Goal: Task Accomplishment & Management: Manage account settings

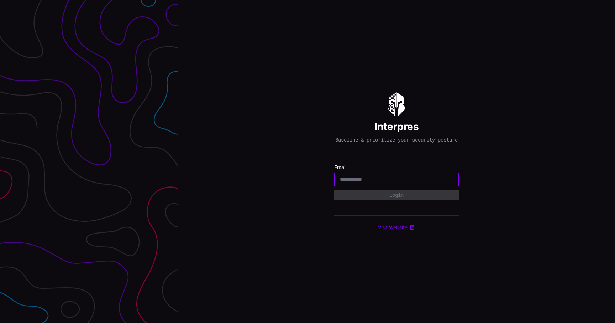
click at [404, 180] on input "email" at bounding box center [396, 179] width 113 height 6
click at [391, 186] on div at bounding box center [396, 179] width 125 height 14
click at [392, 182] on input "email" at bounding box center [396, 179] width 113 height 6
type input "**********"
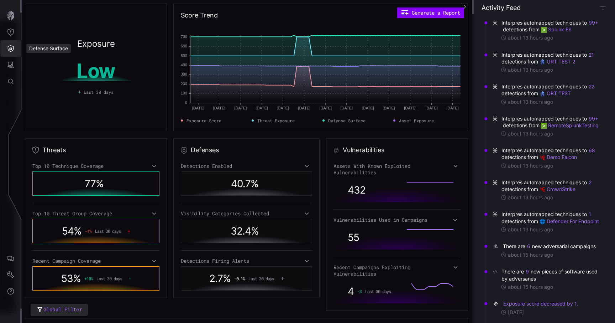
click at [11, 47] on icon "Defense Surface" at bounding box center [11, 48] width 6 height 7
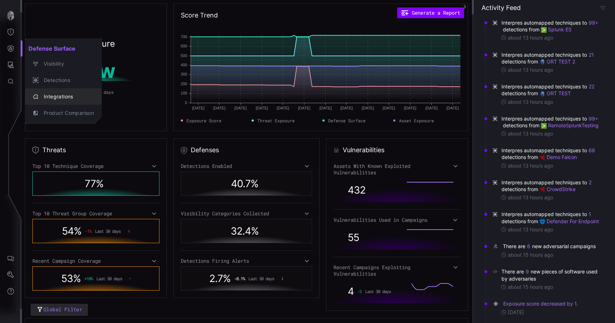
click at [47, 97] on div "Integrations" at bounding box center [67, 96] width 54 height 9
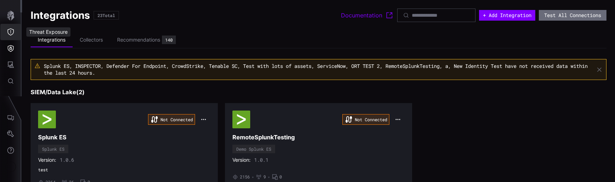
click at [10, 36] on button "Threat Exposure" at bounding box center [10, 32] width 21 height 16
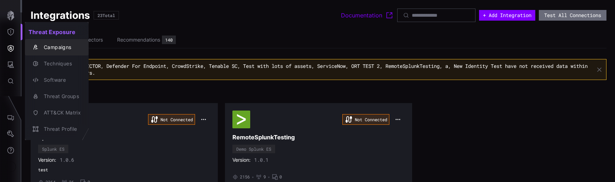
click at [46, 53] on button "Campaigns" at bounding box center [57, 47] width 64 height 16
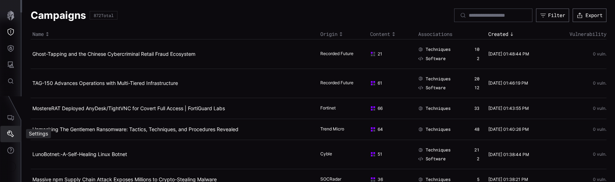
click at [9, 134] on icon "Settings" at bounding box center [10, 134] width 7 height 7
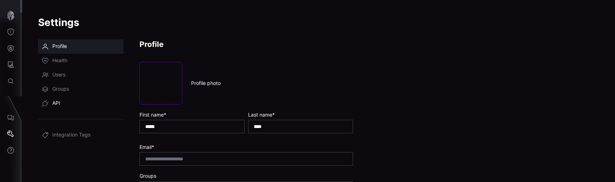
click at [67, 99] on link "API" at bounding box center [80, 104] width 85 height 14
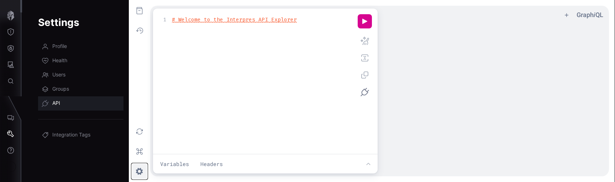
click at [140, 170] on button "z ee icon" at bounding box center [140, 172] width 16 height 16
click at [10, 49] on icon "Defense Surface" at bounding box center [10, 48] width 7 height 7
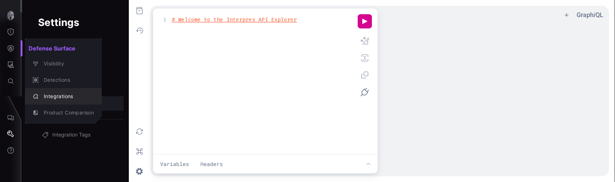
click at [43, 93] on div "Integrations" at bounding box center [67, 96] width 54 height 9
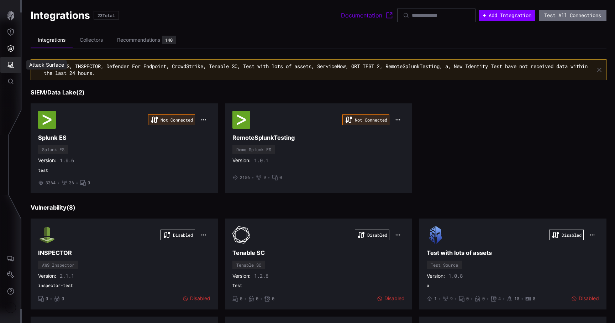
click at [11, 66] on icon "Attack Surface" at bounding box center [11, 65] width 6 height 6
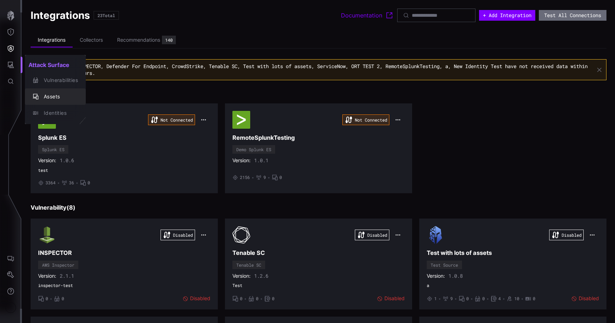
click at [47, 95] on div "Assets" at bounding box center [59, 96] width 38 height 9
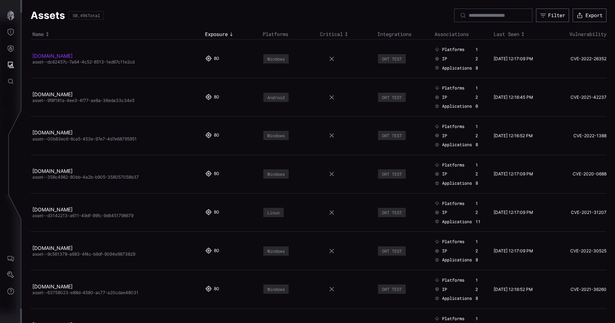
click at [70, 55] on link "[DOMAIN_NAME]" at bounding box center [52, 56] width 40 height 6
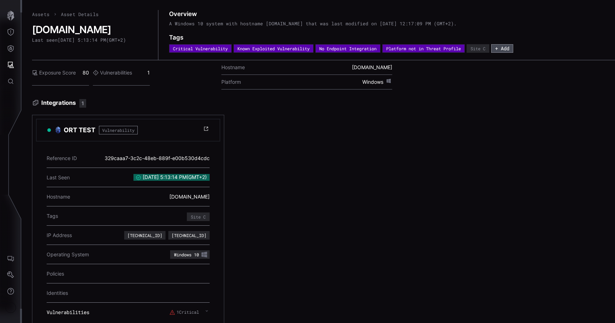
click at [514, 49] on button "+ Add" at bounding box center [502, 48] width 22 height 9
click at [483, 98] on div "Assets Asset Details [DOMAIN_NAME] Last seen [DATE] 5:13:14 PM ( GMT+2 ) Overvi…" at bounding box center [323, 173] width 583 height 327
click at [486, 50] on div "Site C" at bounding box center [478, 48] width 15 height 4
click at [507, 51] on button "+ Add" at bounding box center [502, 48] width 22 height 9
